Goal: Obtain resource: Obtain resource

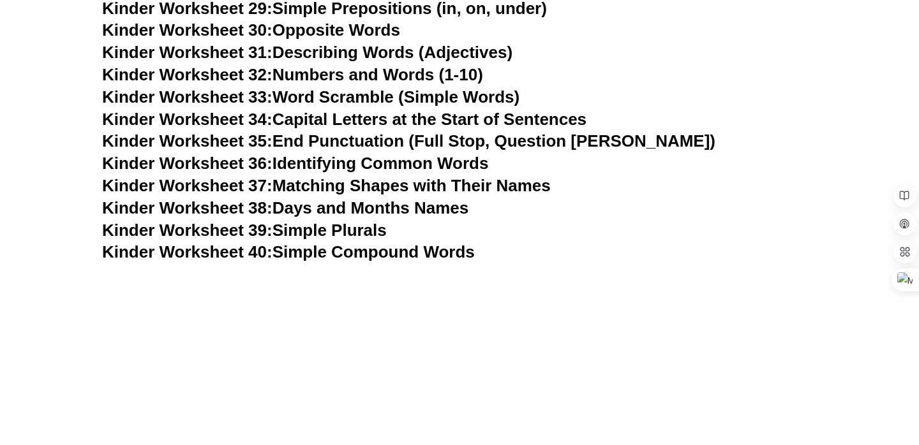
scroll to position [1175, 0]
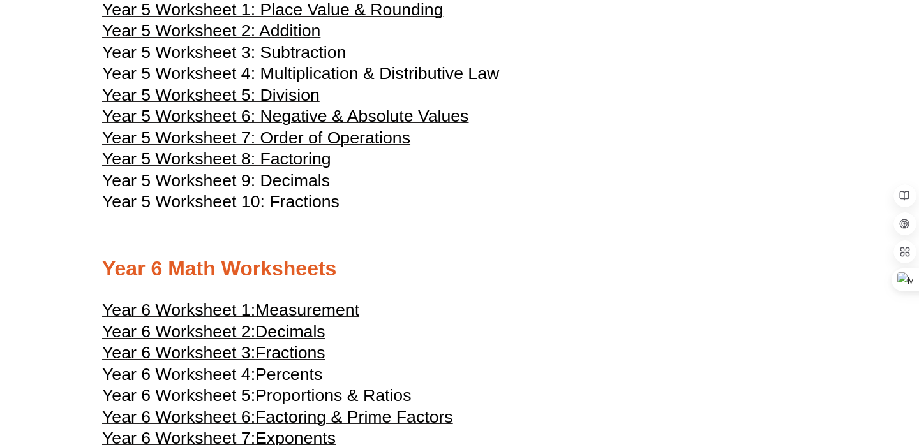
scroll to position [2135, 0]
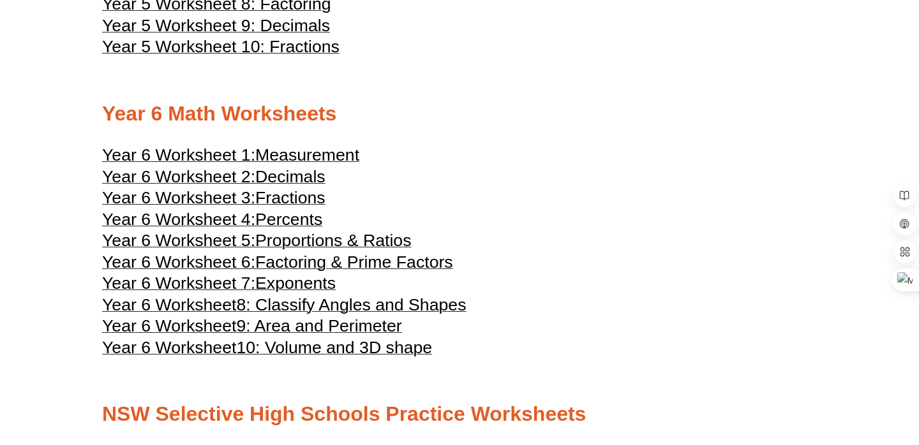
click at [311, 186] on span "Decimals" at bounding box center [290, 176] width 70 height 19
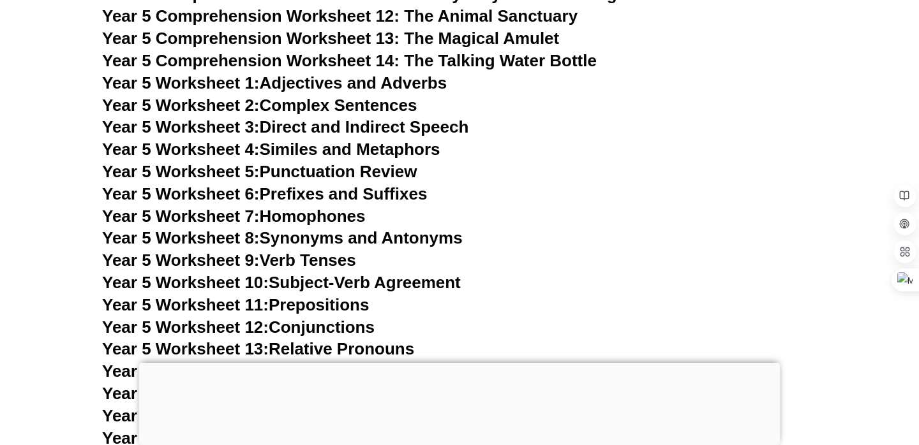
scroll to position [6619, 0]
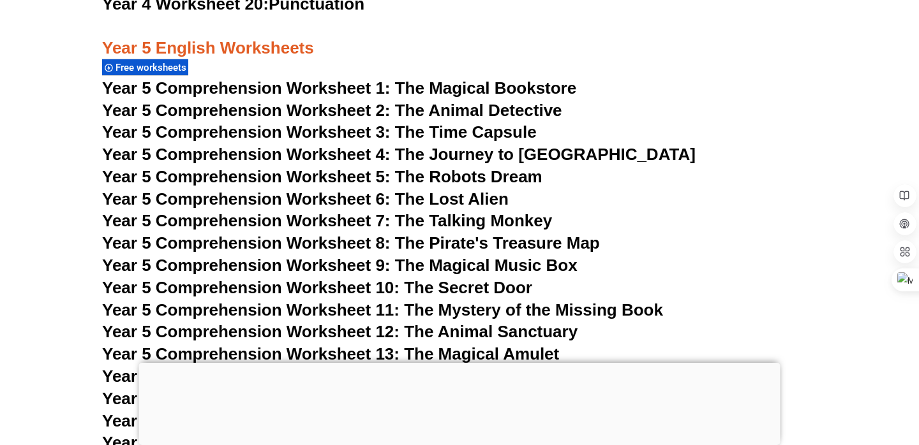
scroll to position [6303, 0]
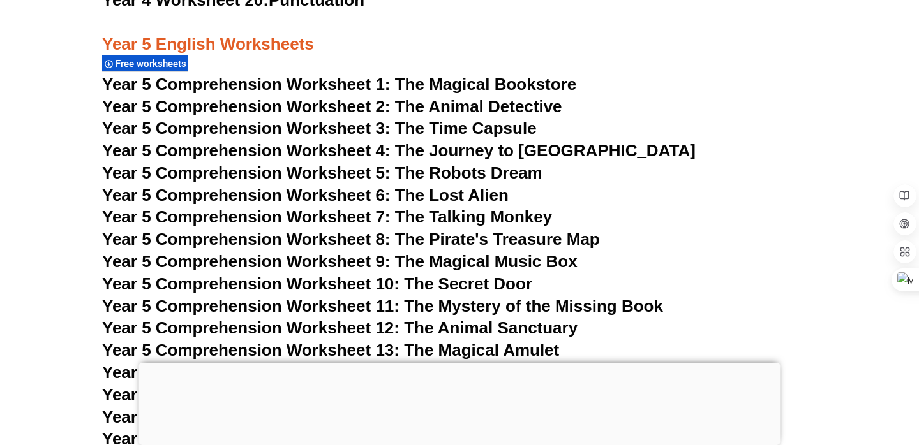
click at [516, 84] on span "Year 5 Comprehension Worksheet 1: The Magical Bookstore" at bounding box center [339, 84] width 474 height 19
click at [682, 94] on h3 "Year 5 Comprehension Worksheet 1: The Magical Bookstore" at bounding box center [459, 85] width 715 height 22
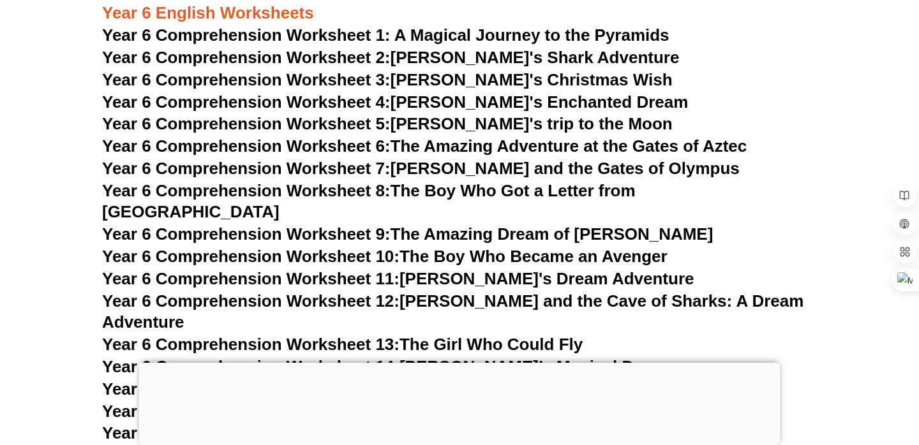
scroll to position [6991, 0]
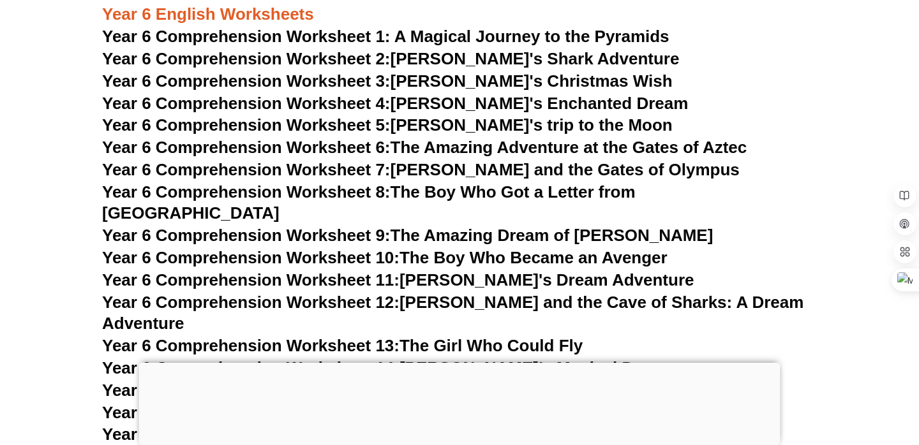
click at [555, 122] on link "Year 6 Comprehension Worksheet 5: [PERSON_NAME]'s trip to the Moon" at bounding box center [387, 125] width 570 height 19
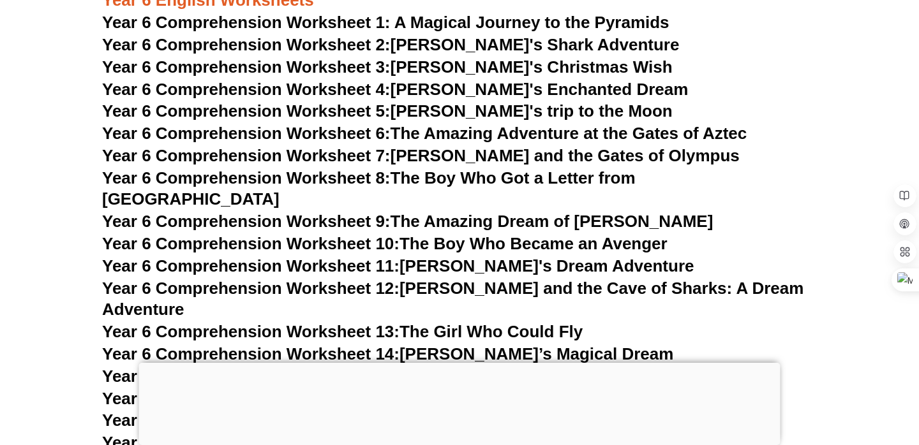
scroll to position [7004, 0]
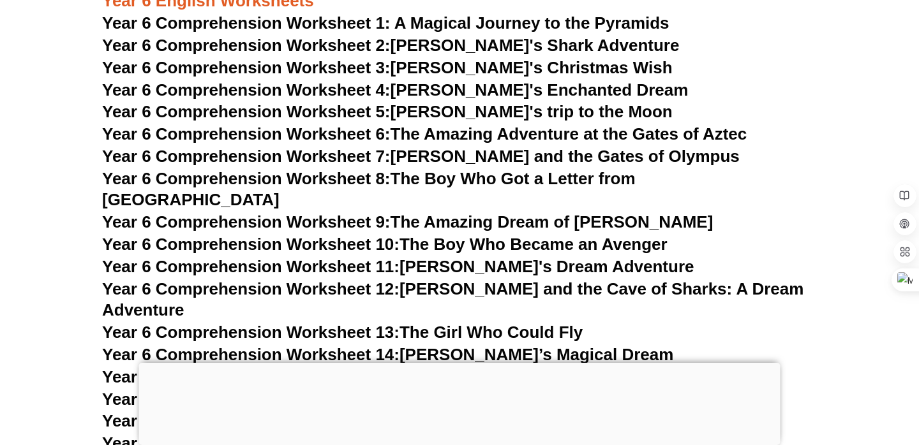
click at [787, 28] on h3 "Year 6 Comprehension Worksheet 1: A Magical Journey to the Pyramids" at bounding box center [459, 24] width 715 height 22
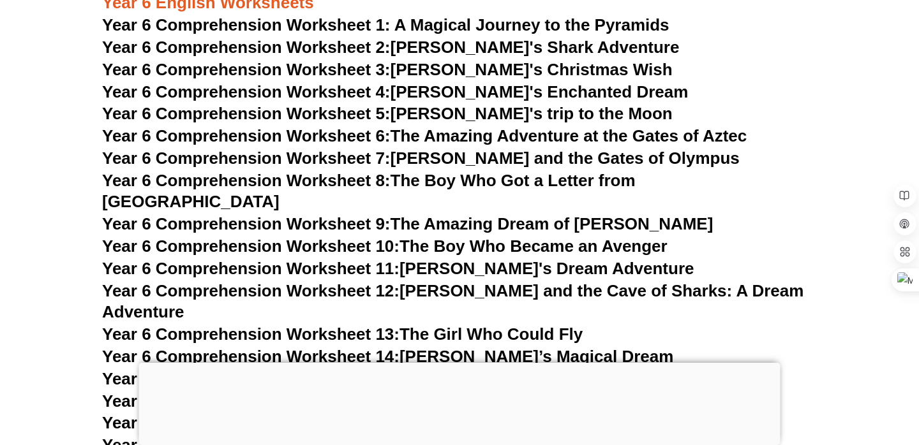
click at [465, 363] on div at bounding box center [459, 363] width 641 height 0
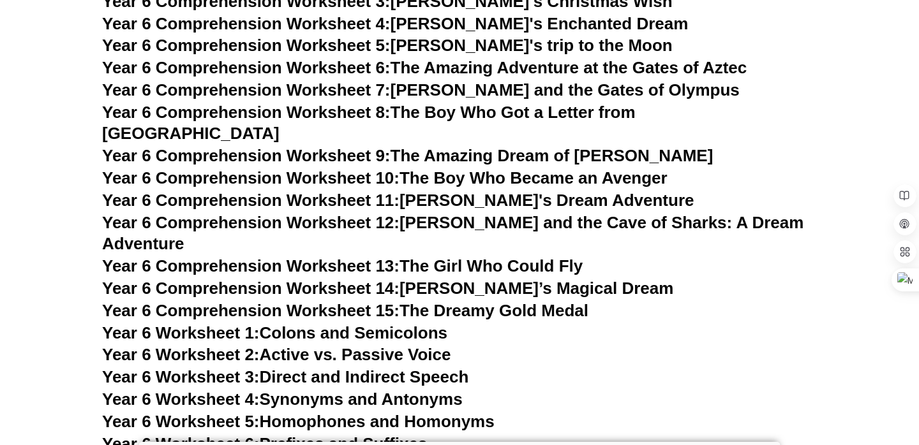
scroll to position [7009, 0]
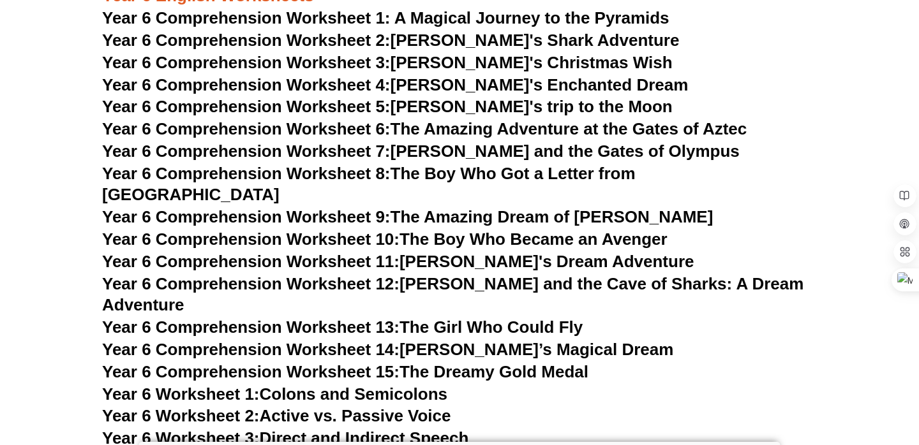
click at [770, 159] on h3 "Year 6 Comprehension Worksheet 7: Tommy and the Gates of Olympus" at bounding box center [459, 152] width 715 height 22
click at [568, 252] on link "Year 6 Comprehension Worksheet 11: Lila's Dream Adventure" at bounding box center [398, 261] width 592 height 19
